Goal: Task Accomplishment & Management: Manage account settings

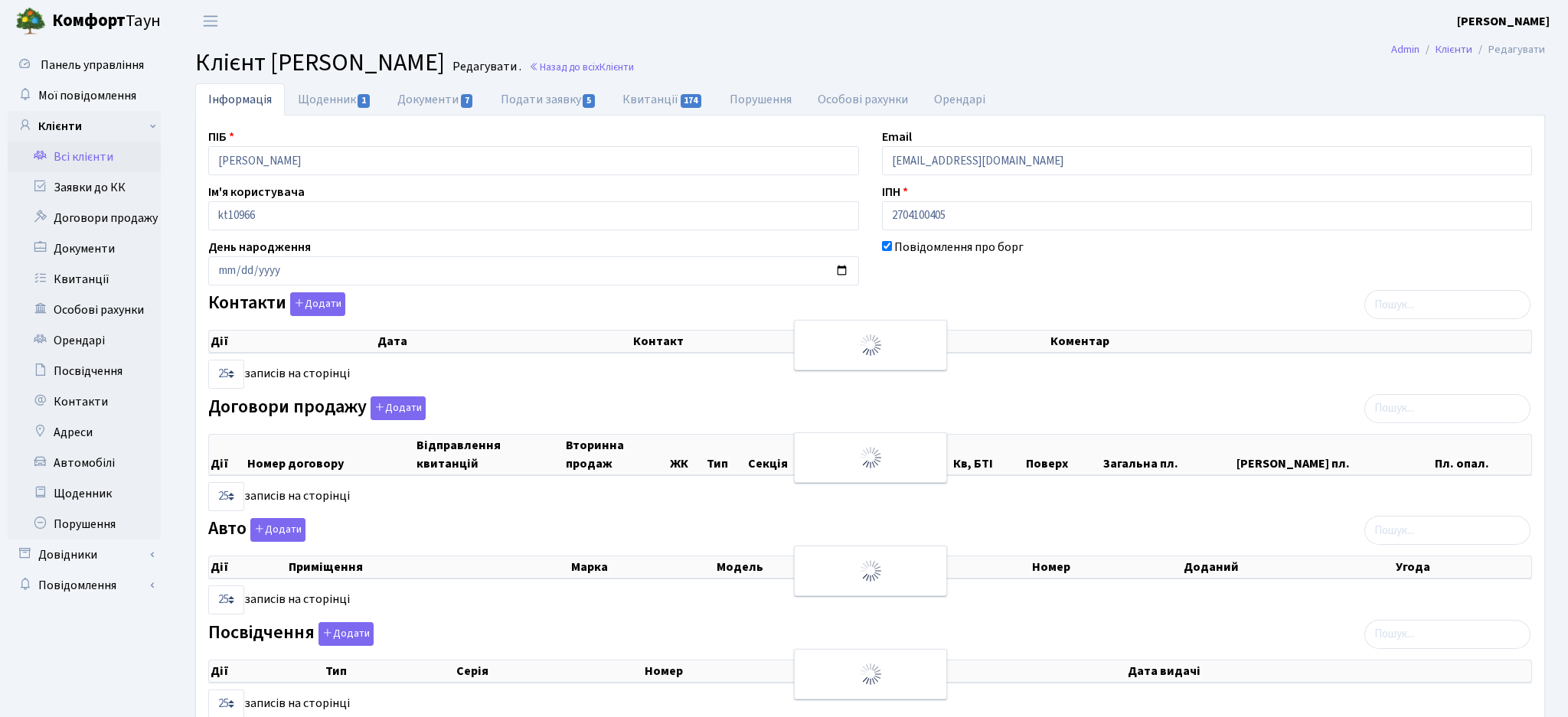
select select "25"
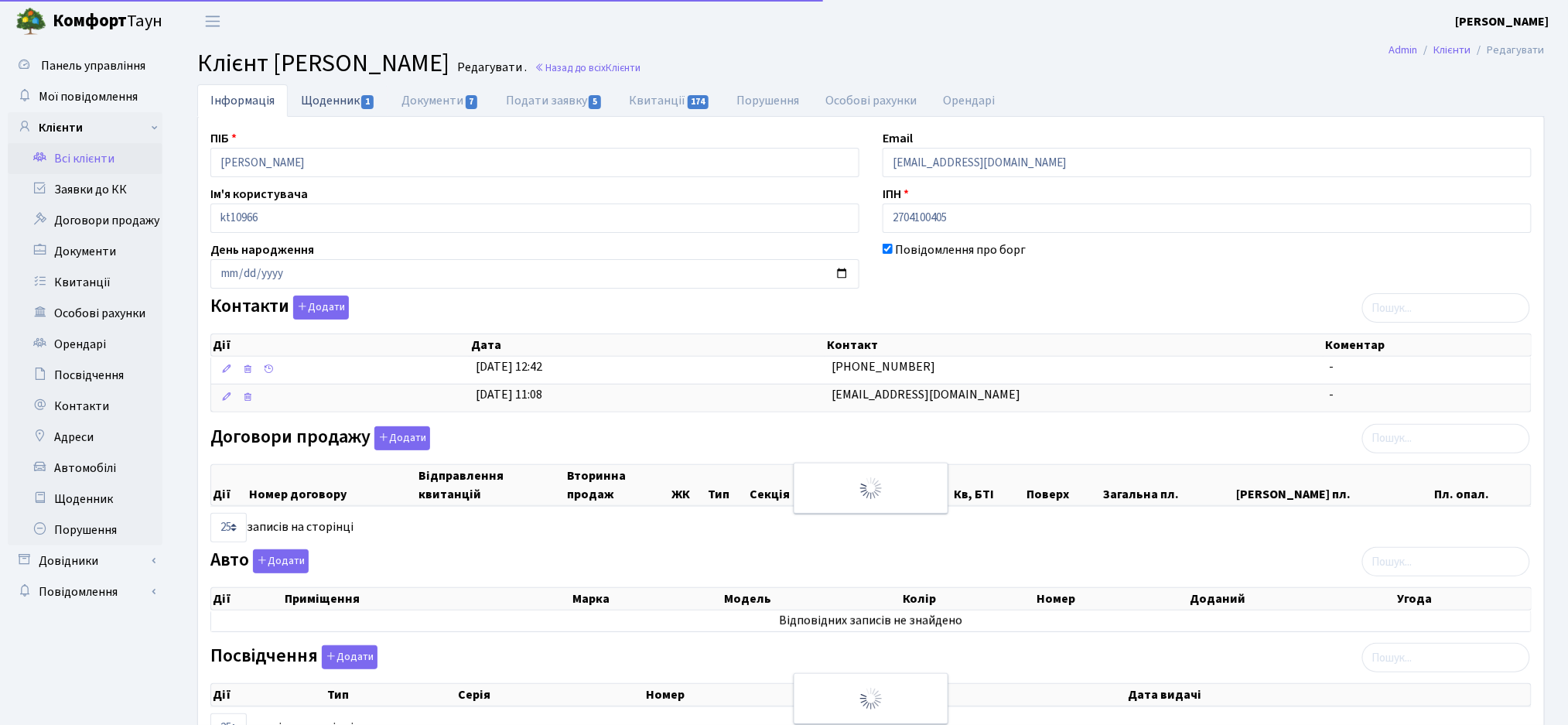
click at [362, 104] on span "1" at bounding box center [367, 102] width 12 height 14
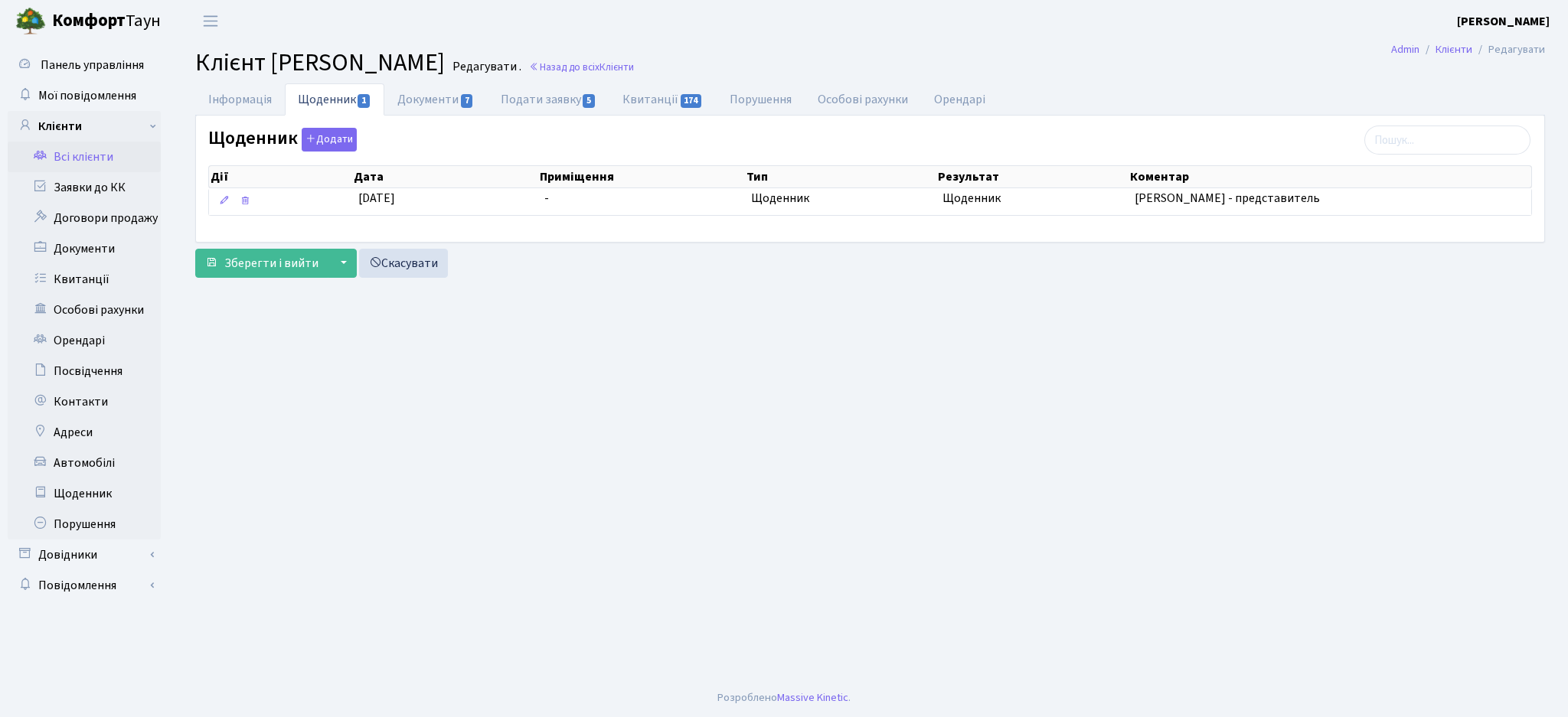
click at [71, 166] on link "Всі клієнти" at bounding box center [85, 156] width 153 height 30
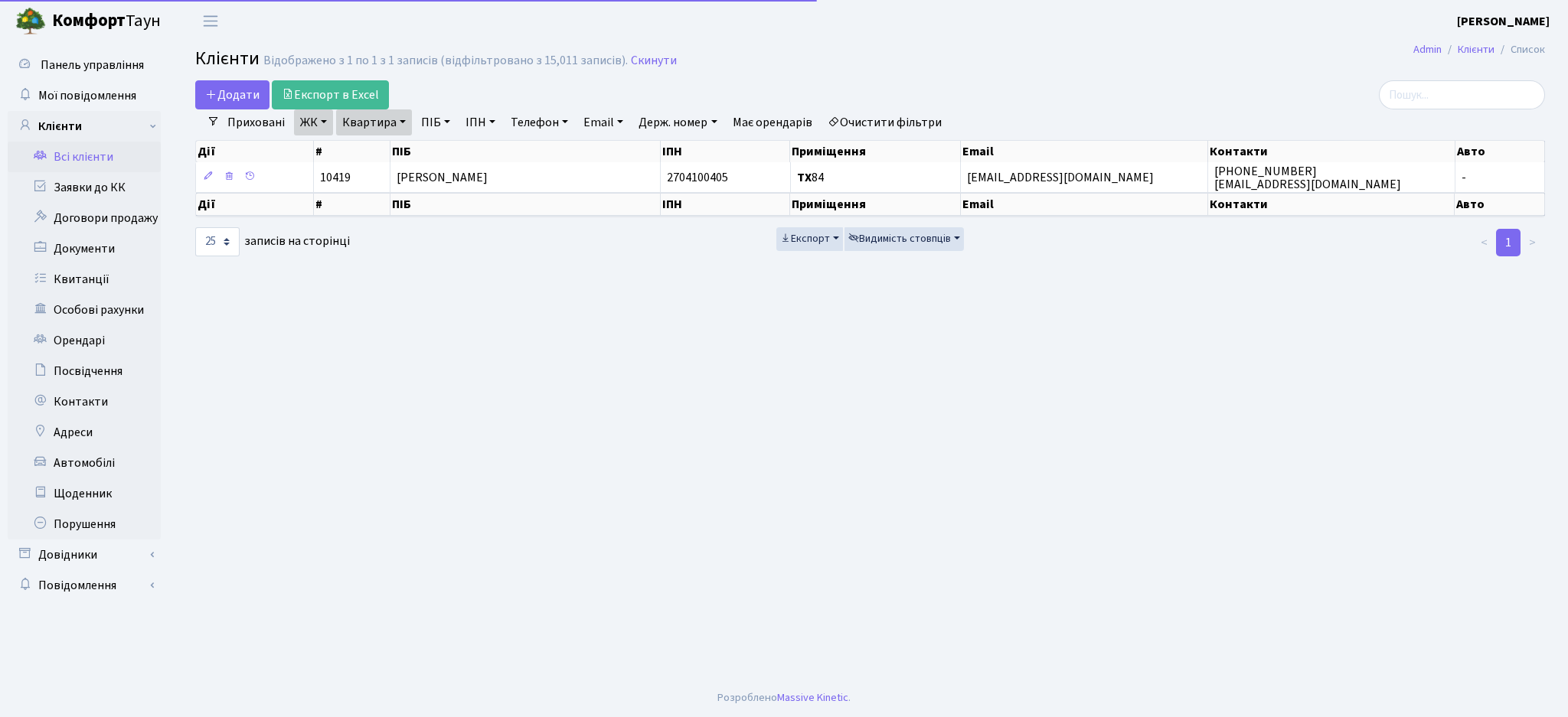
select select "25"
